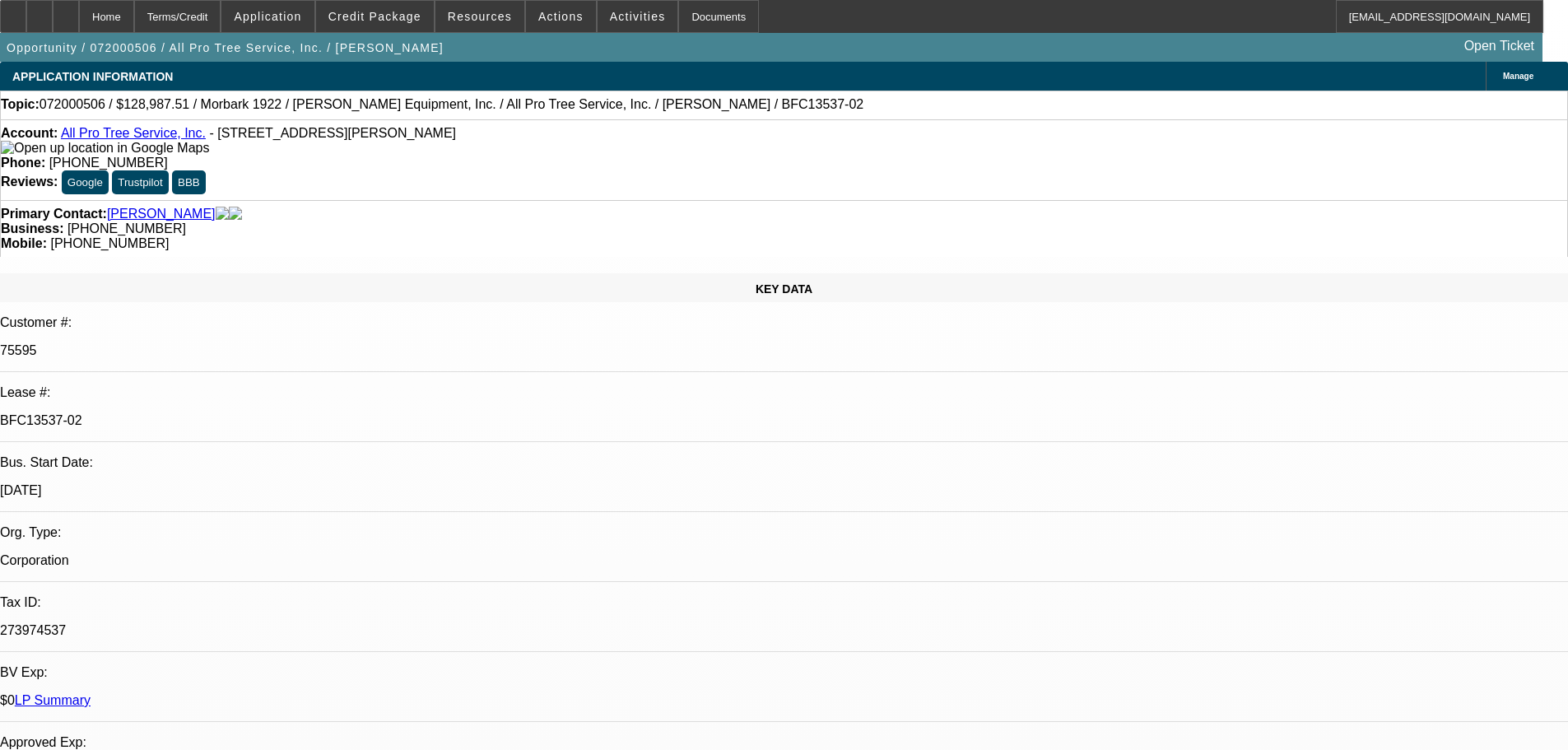
select select "0"
select select "0.1"
select select "0"
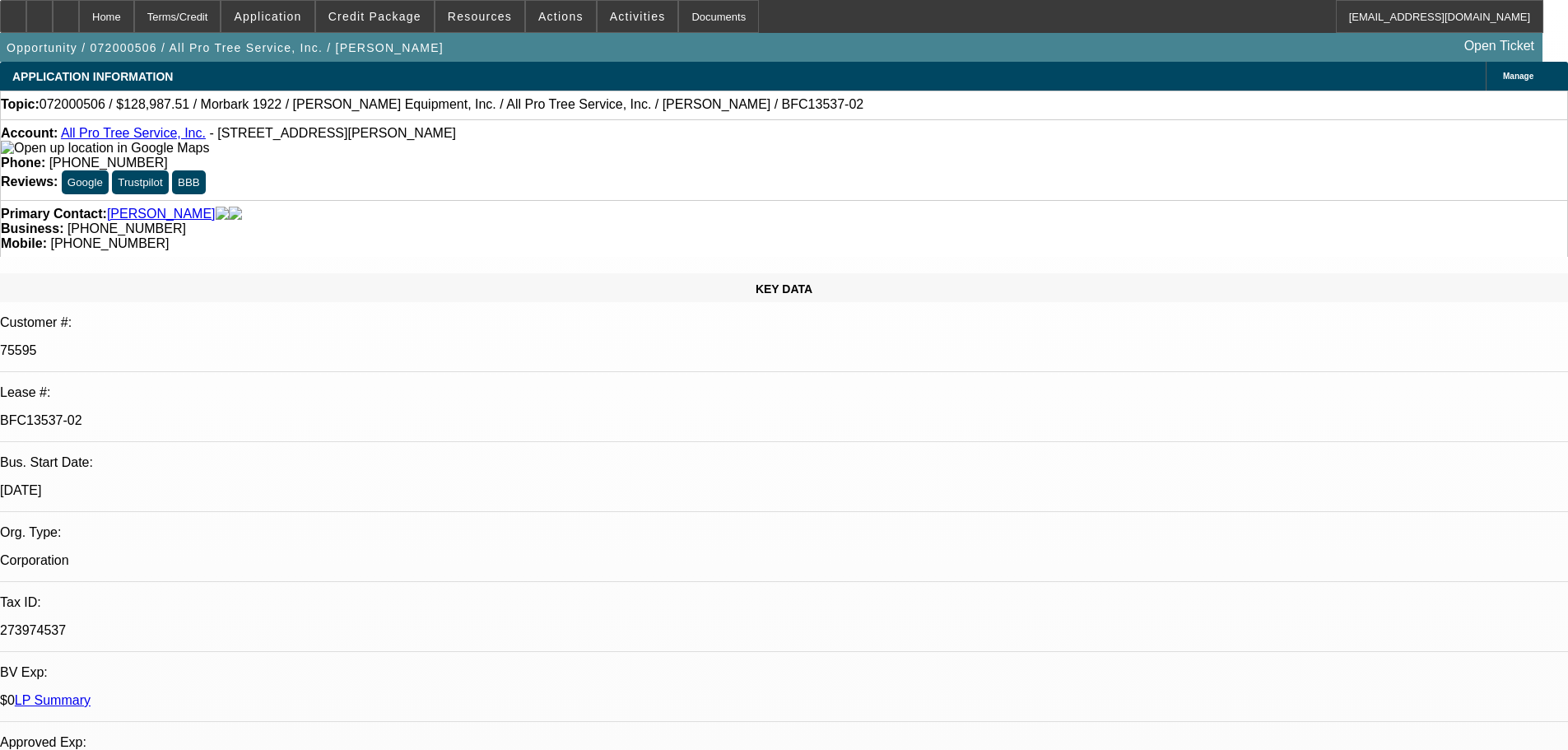
select select "0"
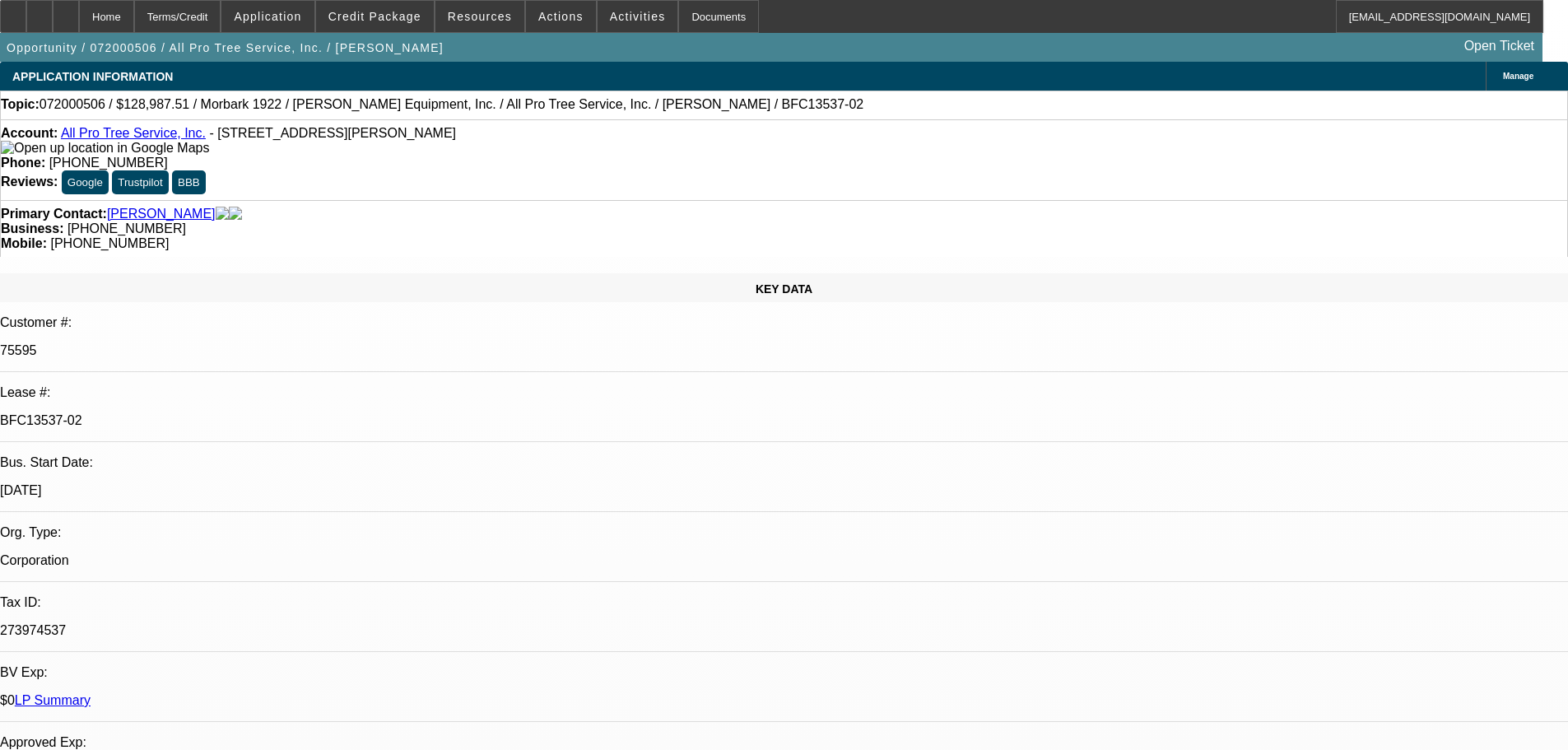
select select "0"
select select "1"
select select "6"
select select "1"
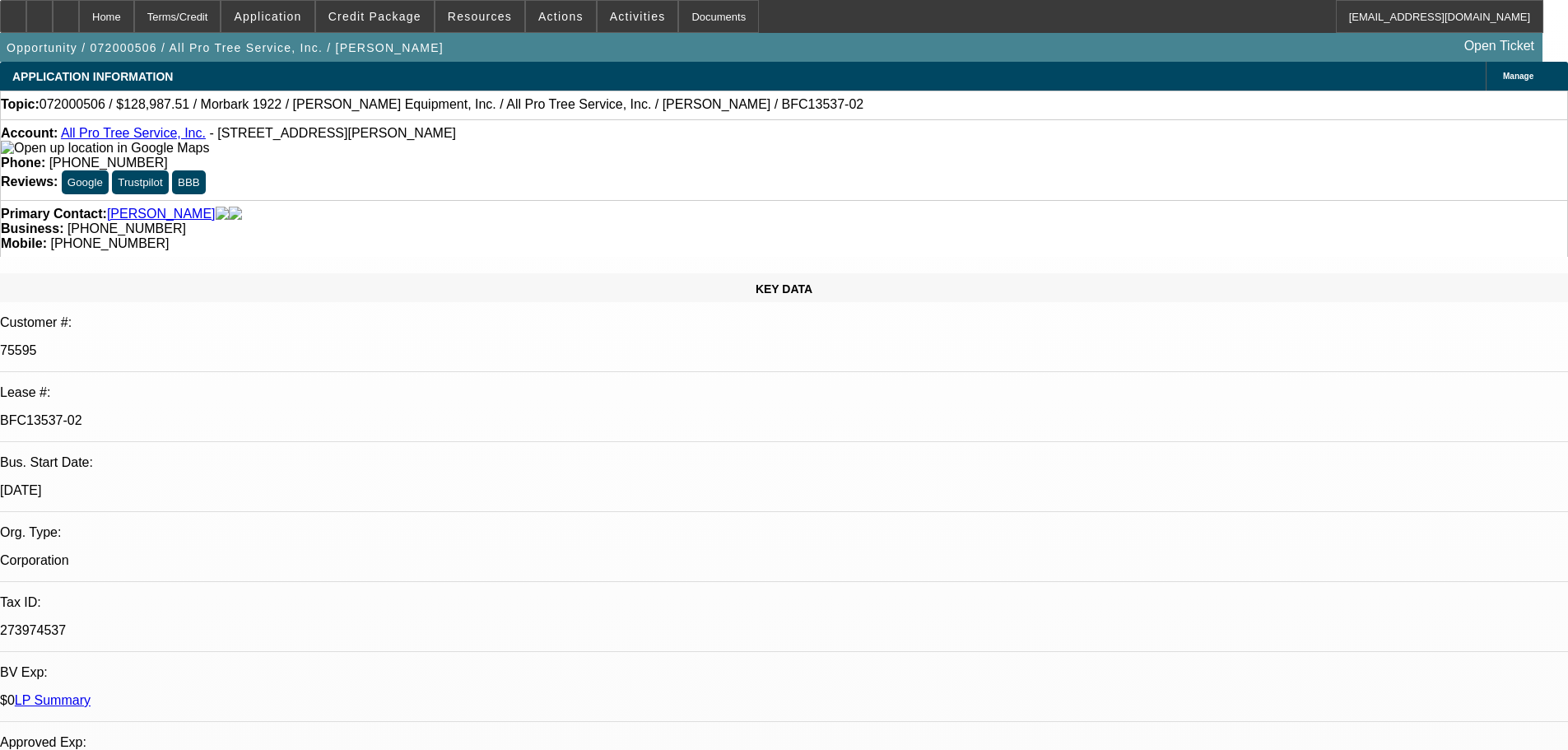
select select "6"
select select "1"
select select "6"
select select "1"
select select "6"
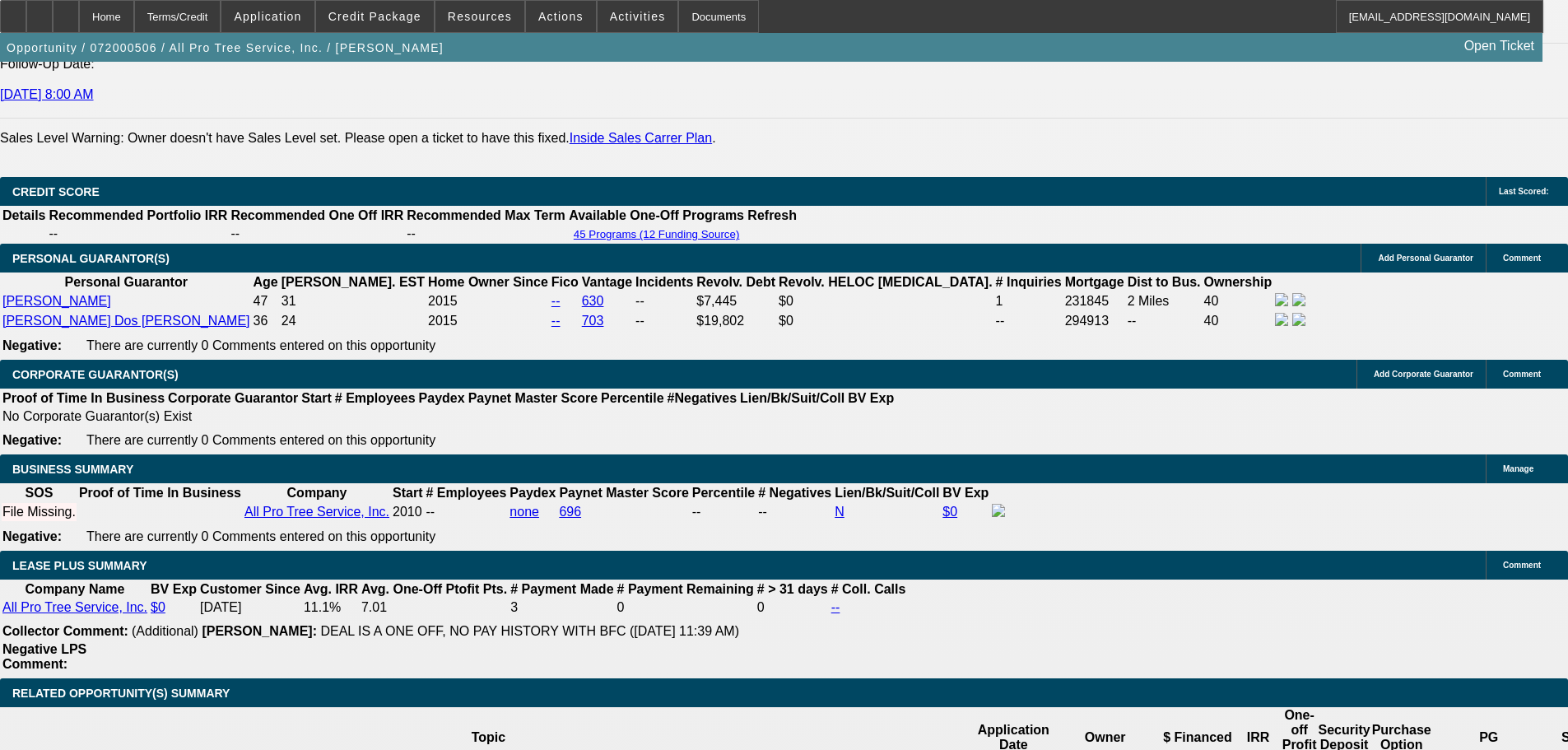
scroll to position [2643, 0]
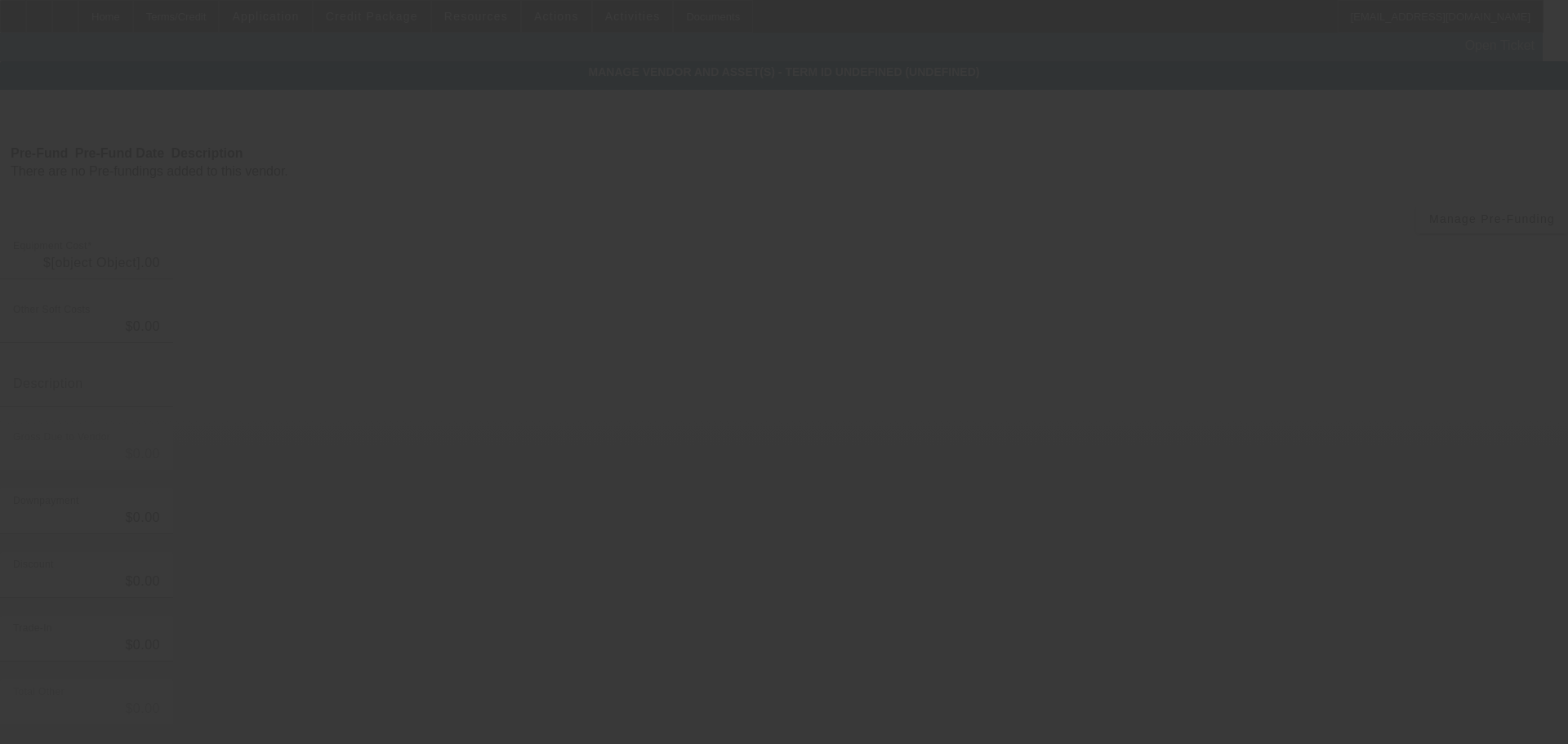
type input "$133,306.26"
